Goal: Check status: Check status

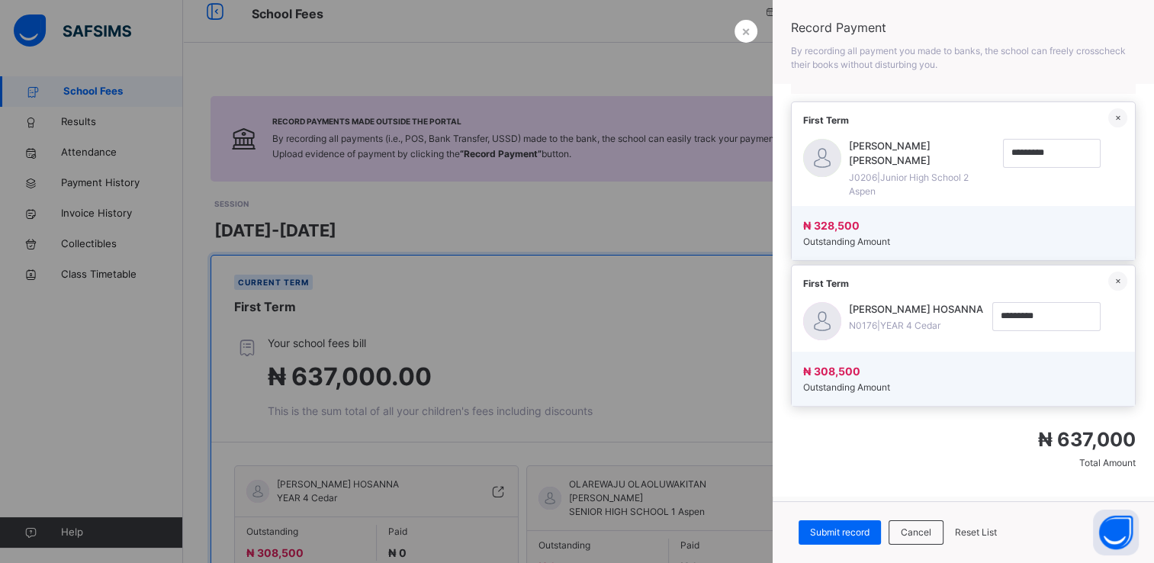
scroll to position [457, 0]
click at [677, 300] on div at bounding box center [577, 281] width 1154 height 563
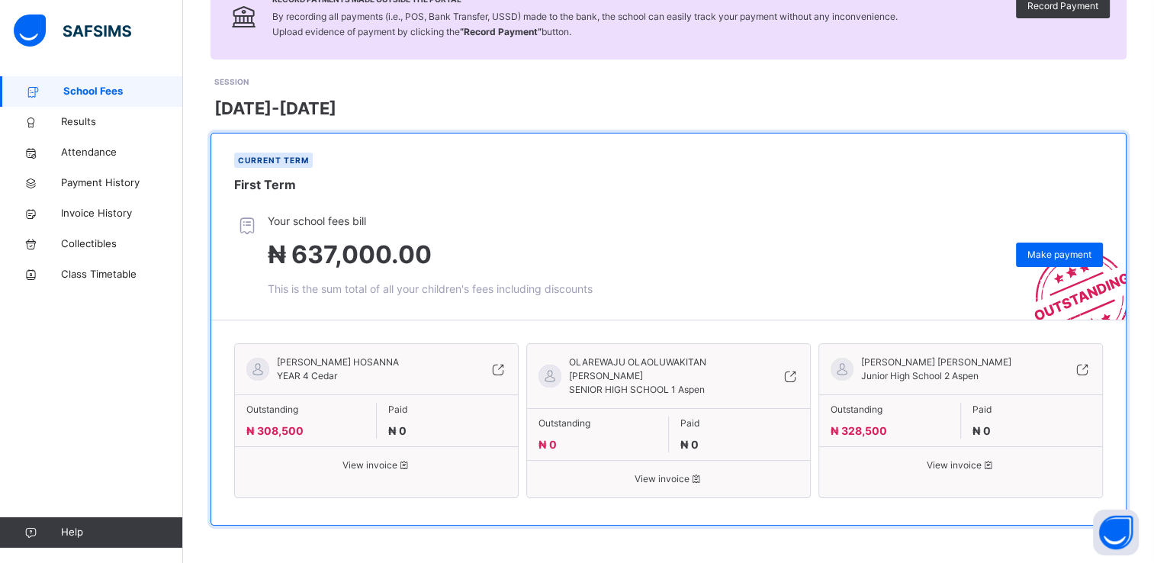
scroll to position [140, 0]
click at [874, 228] on div "Your school fees bill ₦ 637,000.00 This is the sum total of all your children's…" at bounding box center [679, 255] width 891 height 84
click at [683, 368] on span "OLAREWAJU OLAOLUWAKITAN [PERSON_NAME]" at bounding box center [658, 368] width 178 height 27
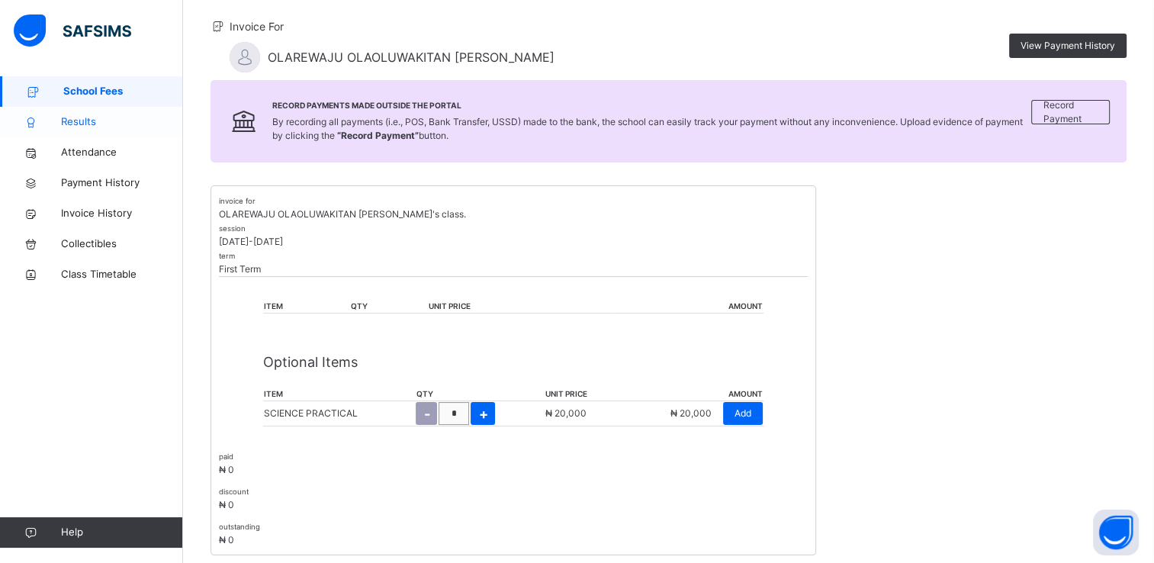
click at [89, 127] on span "Results" at bounding box center [122, 121] width 122 height 15
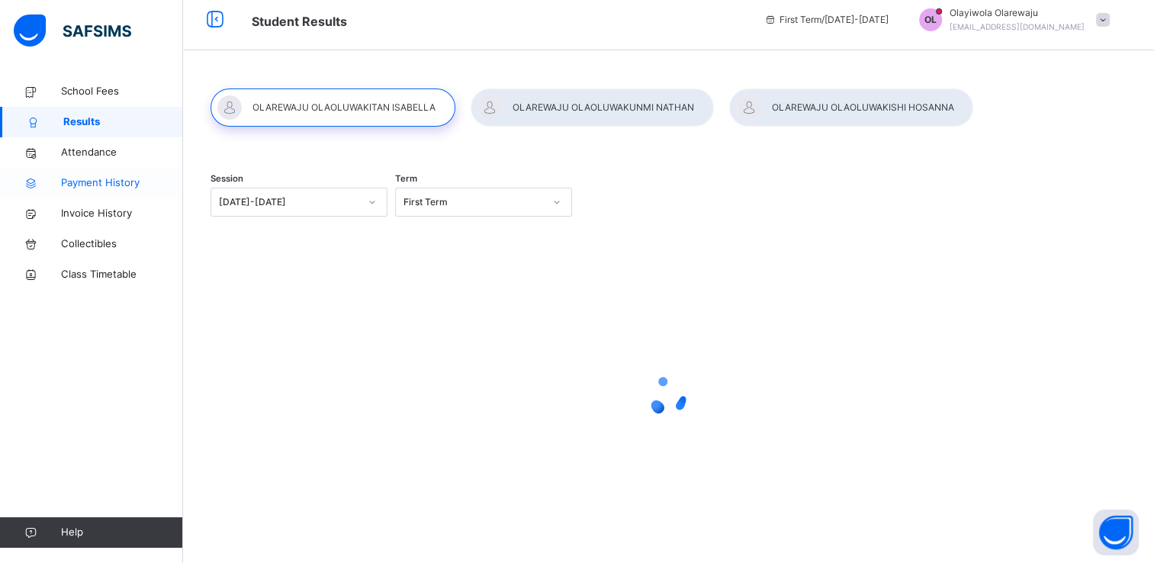
scroll to position [69, 0]
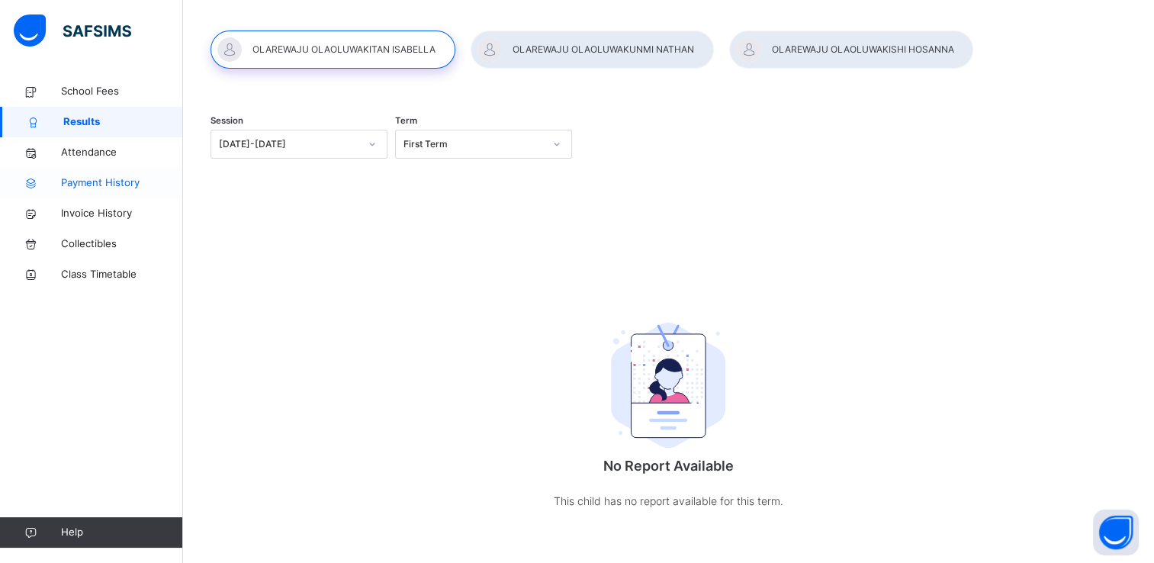
click at [98, 184] on span "Payment History" at bounding box center [122, 182] width 122 height 15
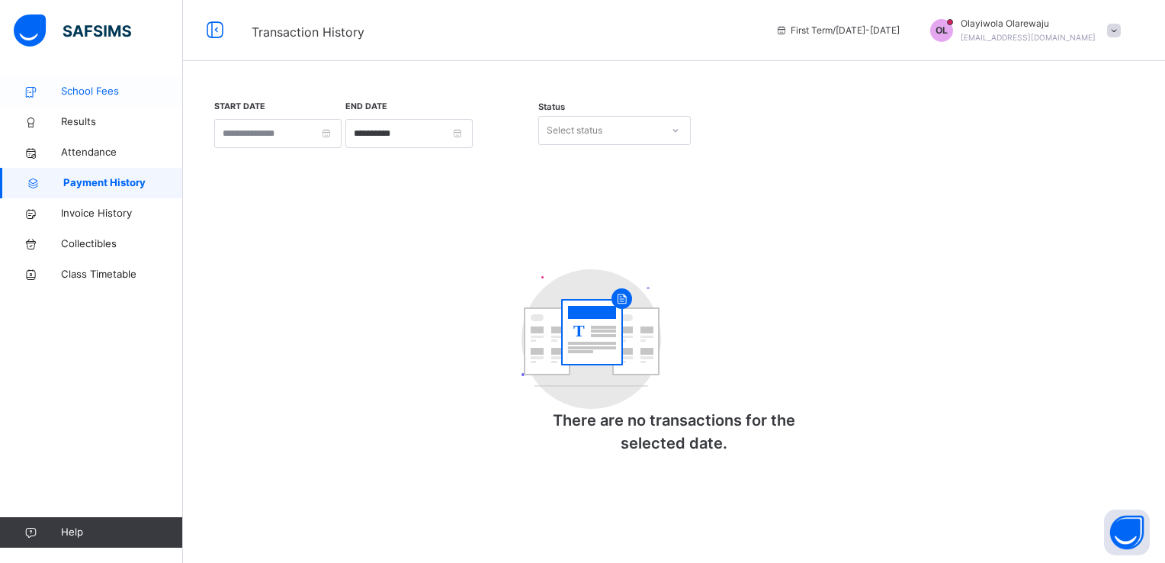
click at [95, 87] on span "School Fees" at bounding box center [122, 91] width 122 height 15
